Goal: Task Accomplishment & Management: Manage account settings

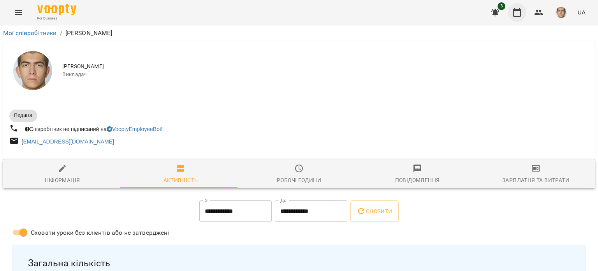
click at [516, 16] on icon "button" at bounding box center [517, 12] width 9 height 9
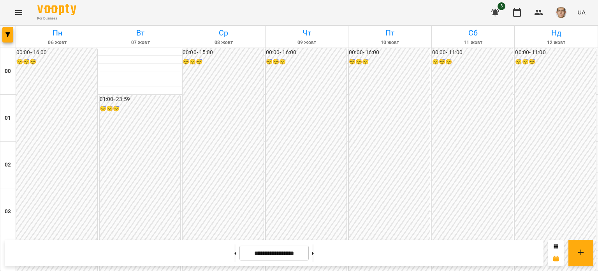
scroll to position [740, 0]
click at [314, 257] on button at bounding box center [313, 252] width 2 height 17
type input "**********"
drag, startPoint x: 240, startPoint y: 112, endPoint x: 262, endPoint y: 125, distance: 25.8
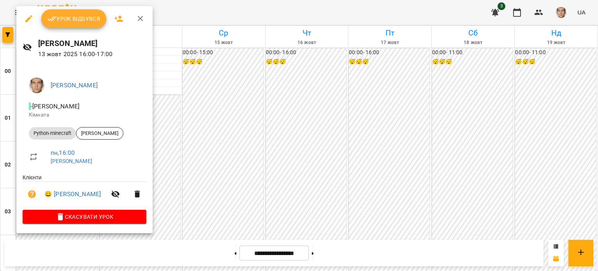
click at [192, 137] on div at bounding box center [299, 135] width 598 height 271
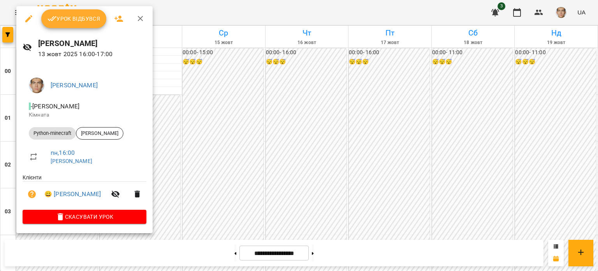
click at [92, 20] on span "Урок відбувся" at bounding box center [74, 18] width 53 height 9
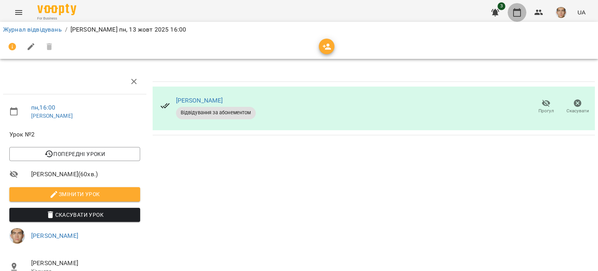
click at [520, 13] on icon "button" at bounding box center [517, 12] width 9 height 9
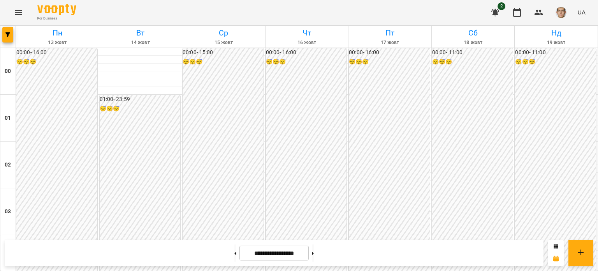
scroll to position [896, 0]
